Goal: Information Seeking & Learning: Find specific fact

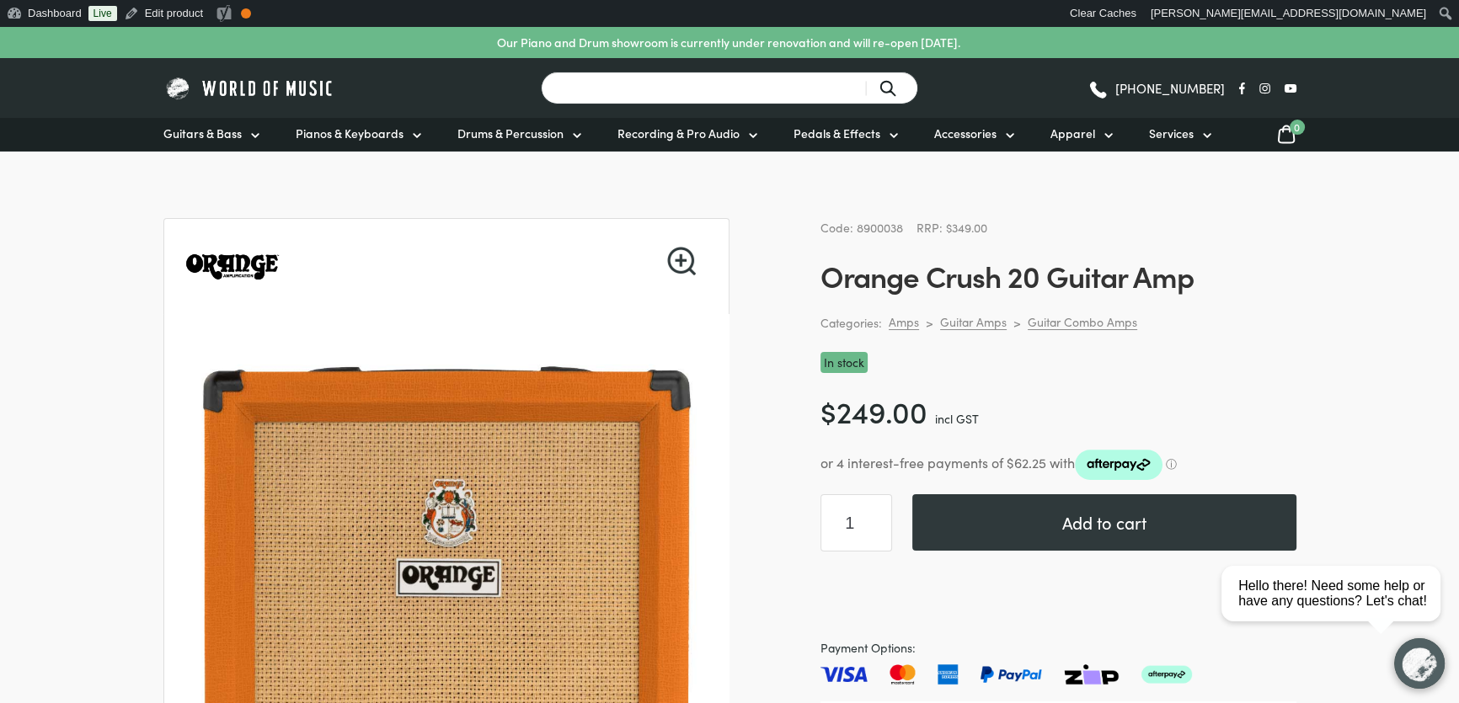
click at [722, 90] on input "Search for a product ..." at bounding box center [729, 88] width 377 height 33
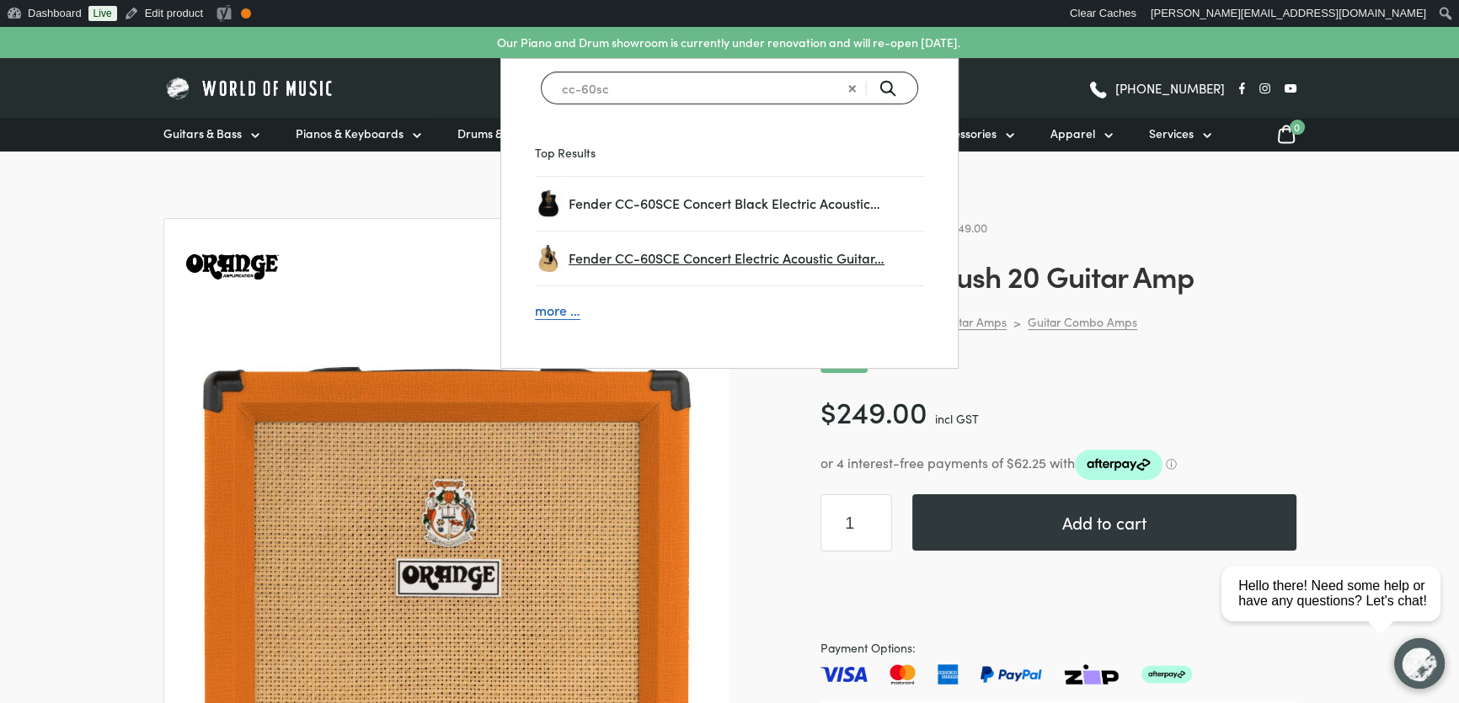
type input "cc-60sc"
click at [700, 251] on span "Fender CC-60SCE Concert Electric Acoustic Guitar…" at bounding box center [746, 259] width 355 height 22
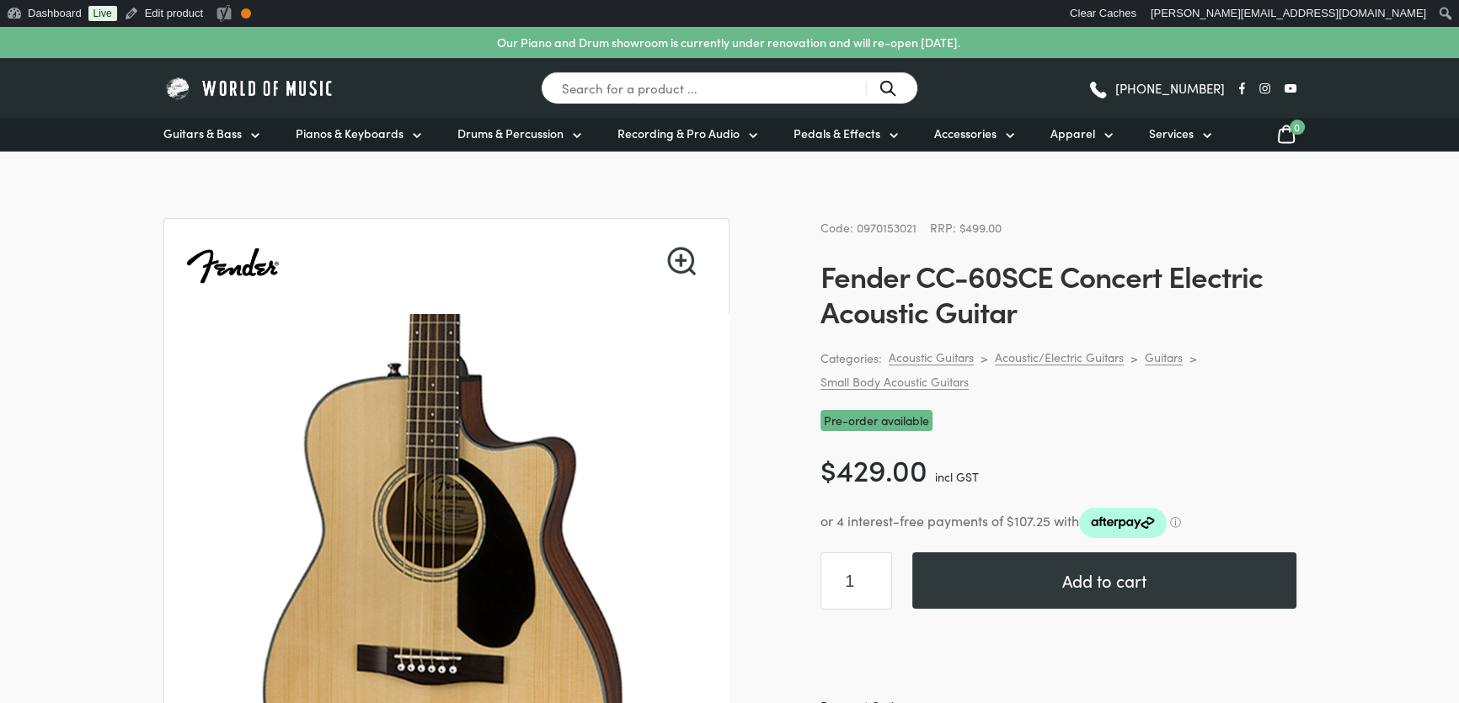
click at [870, 236] on div "Code: 0970153021 RRP: $499.00" at bounding box center [1058, 227] width 476 height 19
click at [878, 230] on span "Code: 0970153021" at bounding box center [868, 227] width 96 height 17
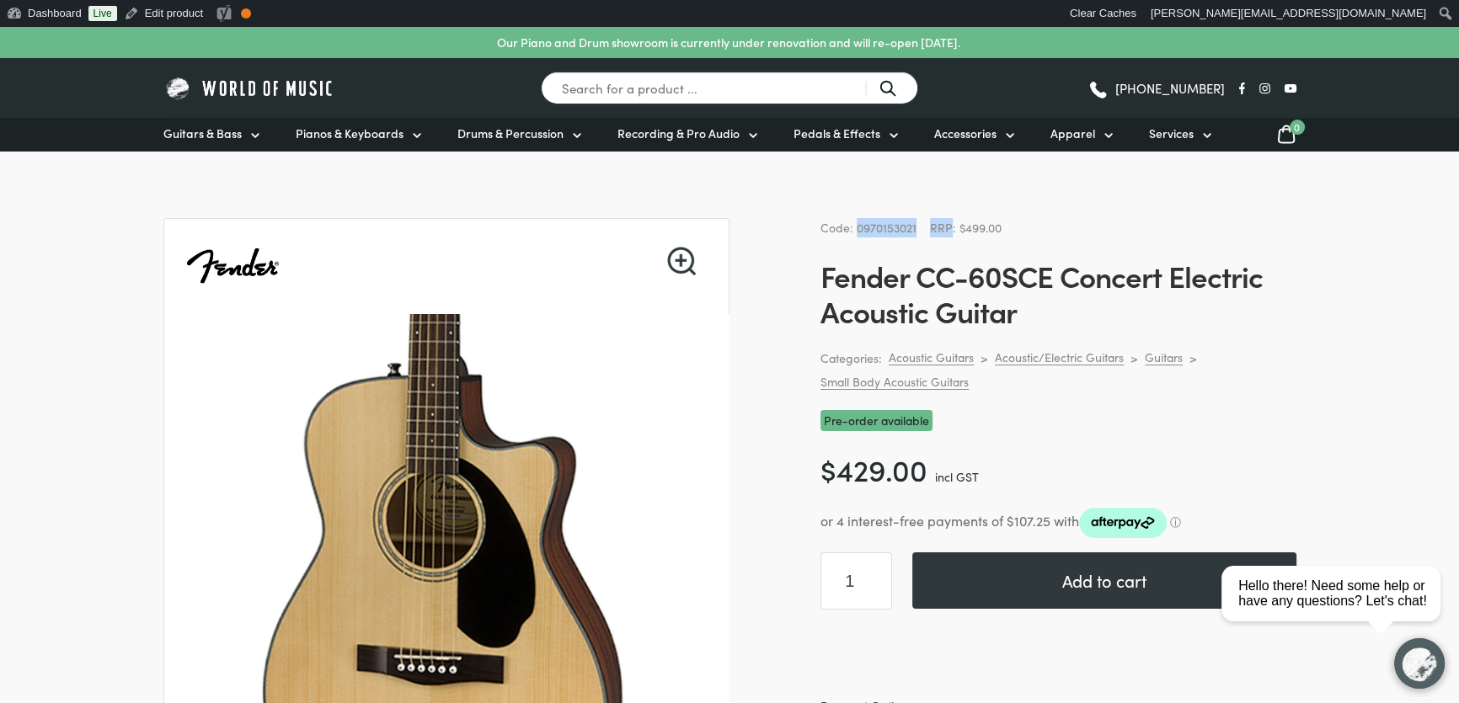
click at [878, 230] on span "Code: 0970153021" at bounding box center [868, 227] width 96 height 17
click at [869, 223] on span "Code: 0970153021" at bounding box center [868, 227] width 96 height 17
drag, startPoint x: 922, startPoint y: 228, endPoint x: 857, endPoint y: 235, distance: 65.2
click at [857, 235] on div "Code: 0970153021 RRP: $499.00" at bounding box center [1058, 227] width 476 height 19
copy span "0970153021"
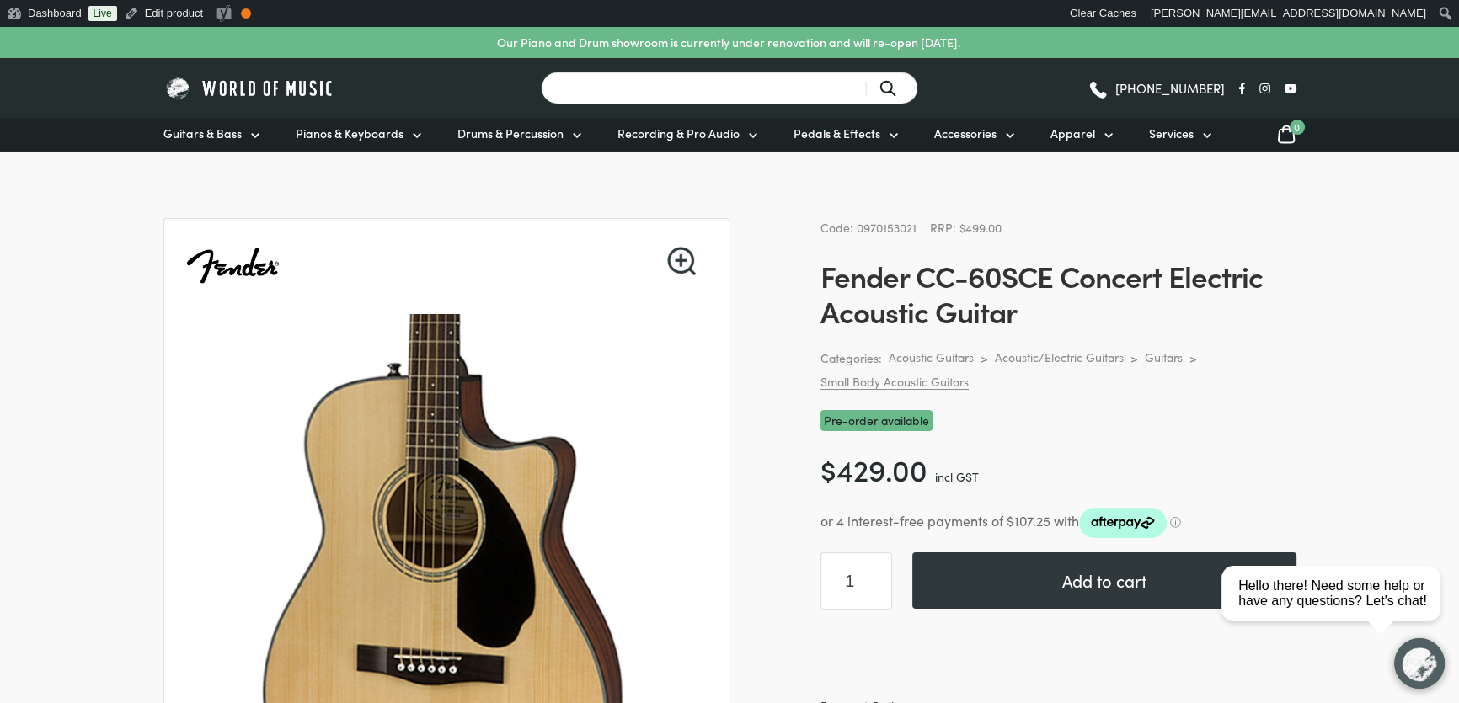
click at [740, 72] on input "Search for a product ..." at bounding box center [729, 88] width 377 height 33
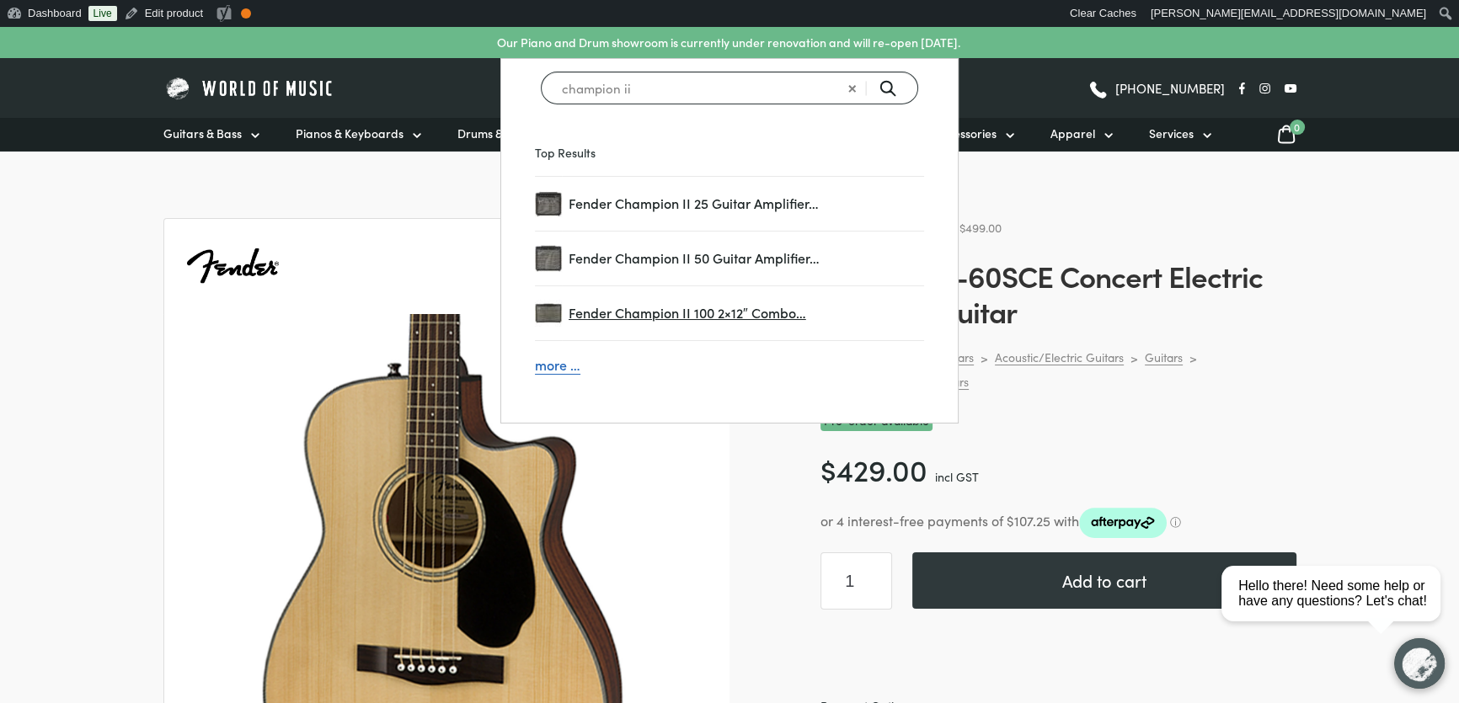
type input "champion ii"
click at [729, 311] on span "Fender Champion II 100 2×12″ Combo…" at bounding box center [746, 313] width 355 height 22
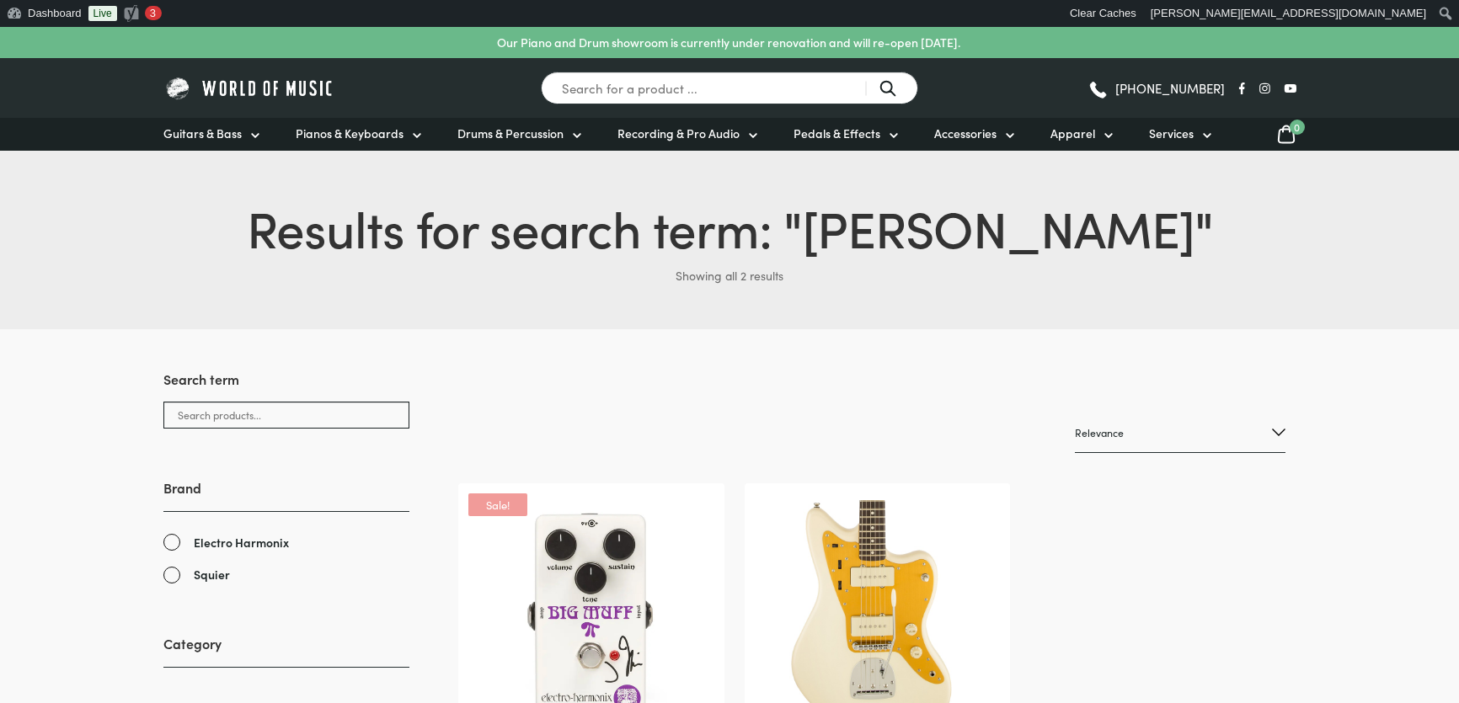
click at [863, 500] on img at bounding box center [877, 616] width 232 height 232
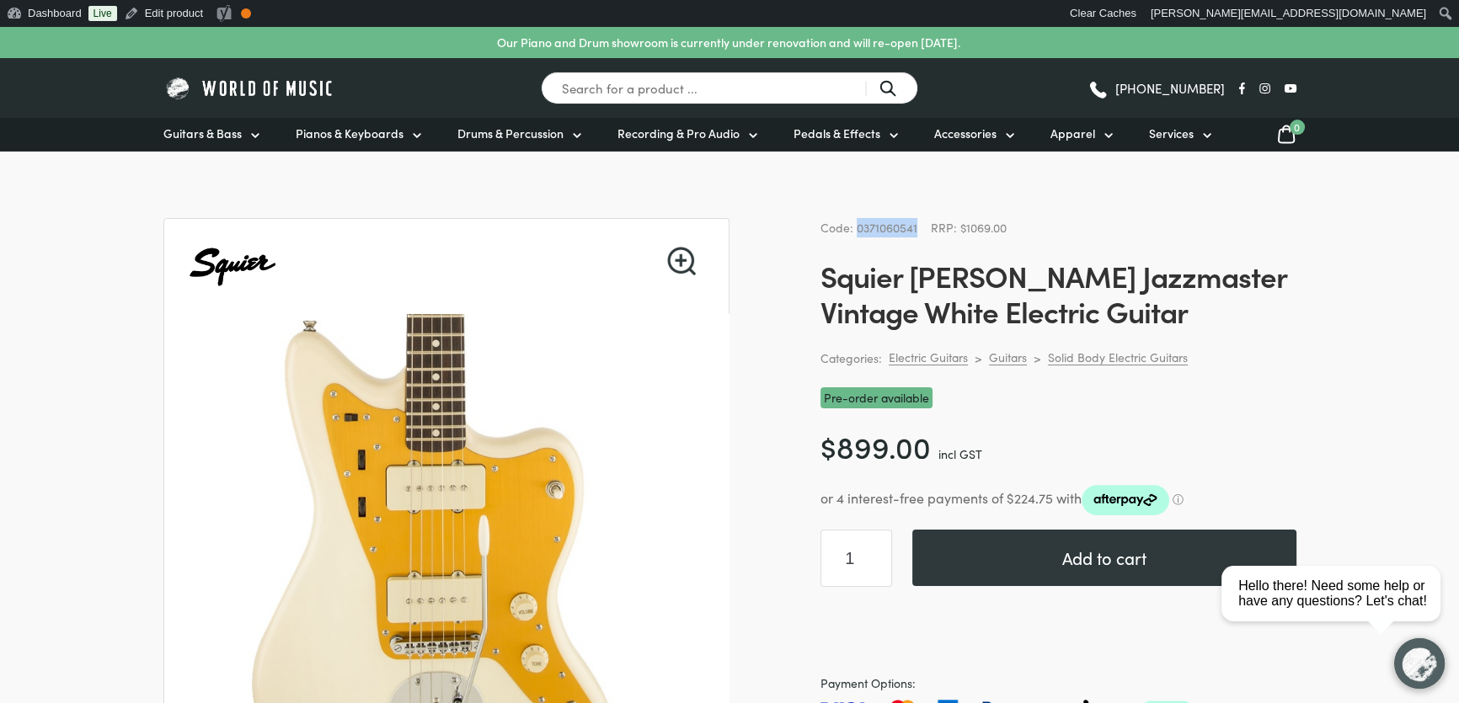
drag, startPoint x: 918, startPoint y: 228, endPoint x: 855, endPoint y: 223, distance: 63.4
click at [855, 223] on div "Code: 0371060541 RRP: $1069.00" at bounding box center [1058, 227] width 476 height 19
copy span "0371060541"
click at [1256, 315] on h1 "Squier [PERSON_NAME] Jazzmaster Vintage White Electric Guitar" at bounding box center [1058, 293] width 476 height 71
click at [193, 21] on link "Edit product" at bounding box center [163, 13] width 93 height 27
